Goal: Task Accomplishment & Management: Manage account settings

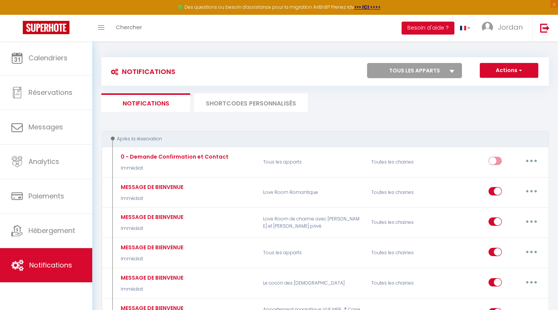
select select
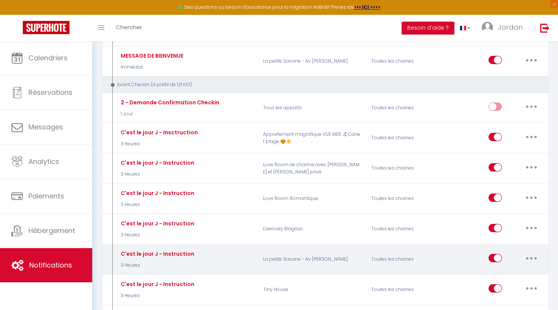
scroll to position [810, 0]
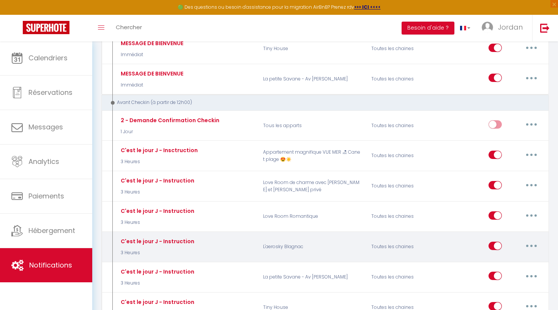
click at [527, 240] on button "button" at bounding box center [531, 246] width 21 height 12
click at [509, 257] on link "Editer" at bounding box center [512, 263] width 56 height 13
type input "C'est le jour J - Instruction"
select select "3 Heures"
select select
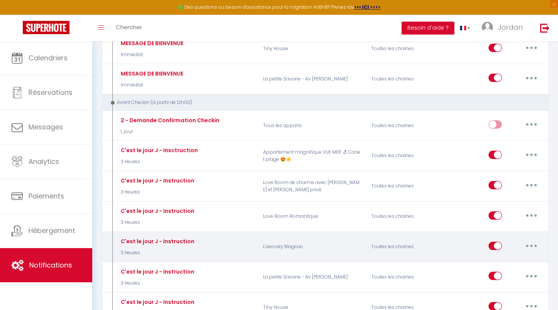
checkbox input "true"
checkbox input "false"
radio input "true"
type input "Instruction d'accès - [RENTAL:NAME]"
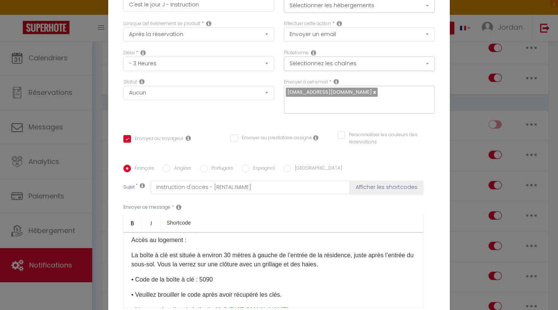
scroll to position [81, 0]
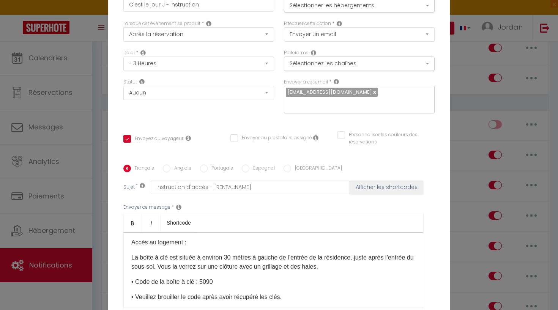
click at [212, 277] on p "• Code de la boîte à clé : 5090" at bounding box center [273, 281] width 284 height 9
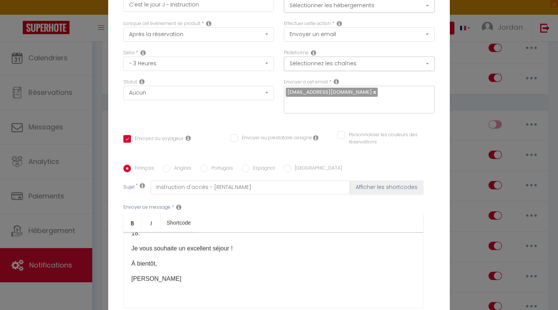
scroll to position [546, 0]
checkbox input "true"
checkbox input "false"
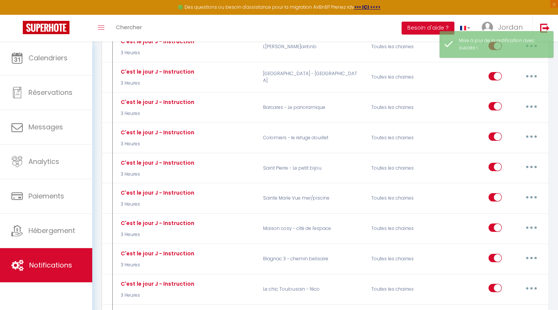
scroll to position [1165, 0]
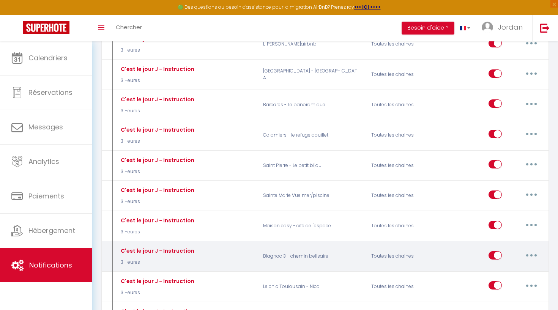
click at [530, 254] on icon "button" at bounding box center [531, 255] width 2 height 2
click at [505, 266] on link "Editer" at bounding box center [512, 272] width 56 height 13
type input "C'est le jour J - Instruction"
select select "3 Heures"
select select
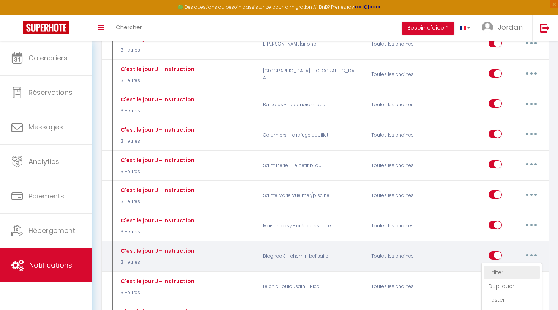
checkbox input "true"
checkbox input "false"
radio input "true"
type input "Instruction d'accès - [RENTAL:NAME]"
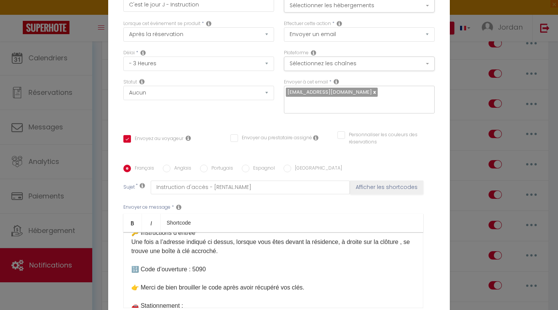
scroll to position [148, 0]
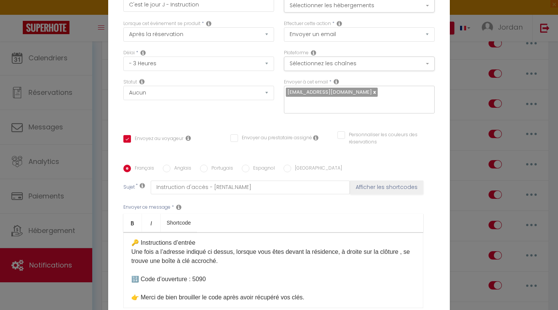
click at [209, 197] on p "​Bonjour et bienvenue ! 😊 Le jour J est enfin arrivé, et nous sommes ravis de v…" at bounding box center [273, 261] width 284 height 337
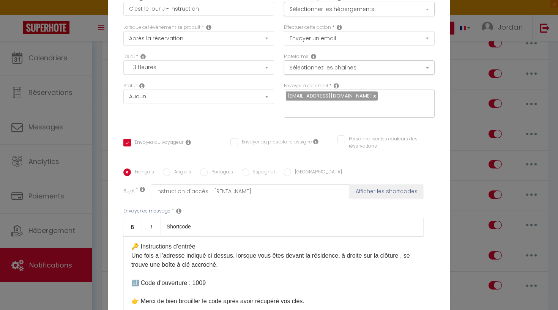
checkbox input "true"
checkbox input "false"
